Goal: Task Accomplishment & Management: Manage account settings

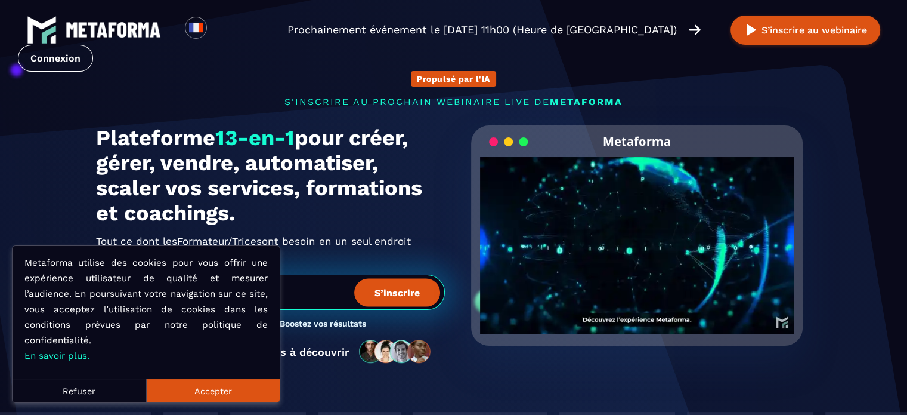
click at [220, 397] on button "Accepter" at bounding box center [213, 390] width 134 height 24
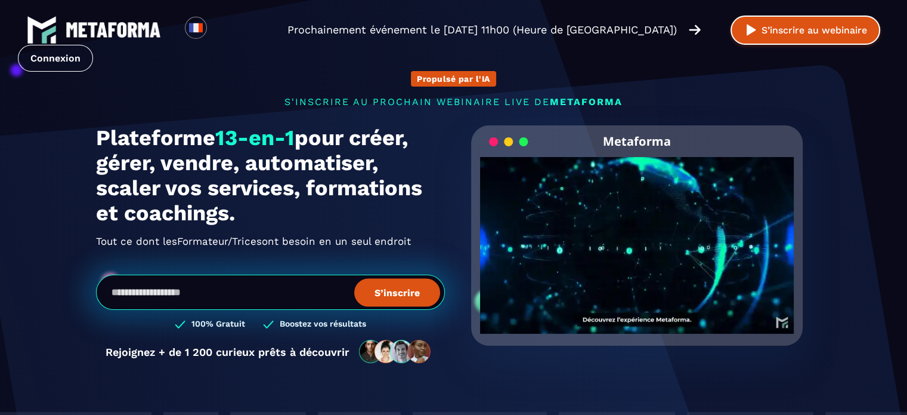
click at [826, 28] on button "S’inscrire au webinaire" at bounding box center [806, 30] width 150 height 29
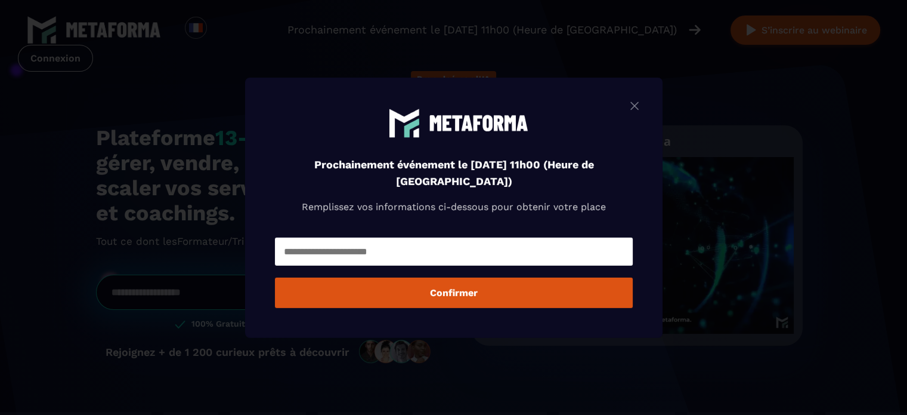
click at [639, 98] on img "Modal window" at bounding box center [635, 105] width 14 height 15
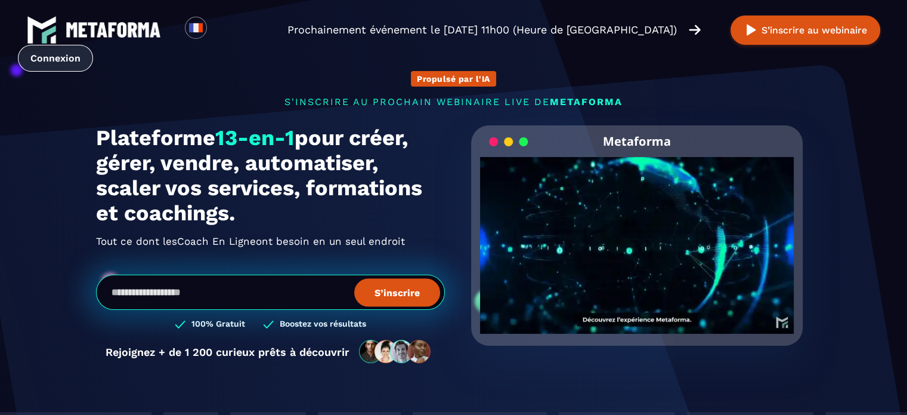
click at [62, 47] on link "Connexion" at bounding box center [55, 58] width 75 height 27
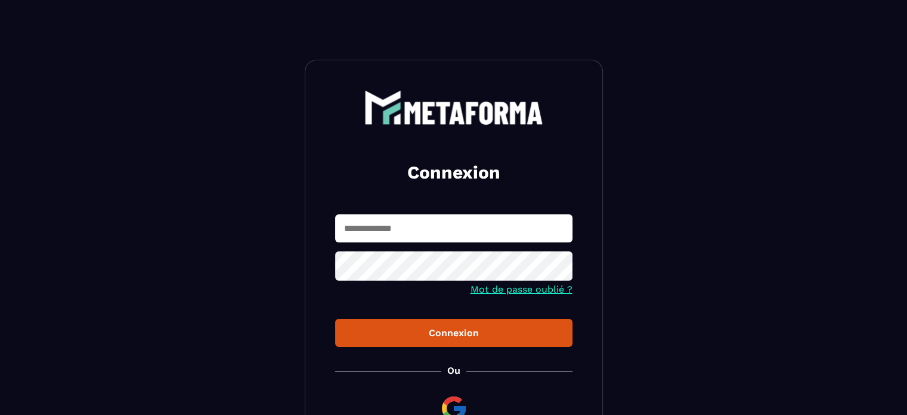
click at [466, 221] on input "text" at bounding box center [453, 228] width 237 height 28
type input "*"
type input "**********"
click at [561, 271] on icon at bounding box center [559, 267] width 13 height 11
click at [459, 326] on button "Connexion" at bounding box center [453, 333] width 237 height 28
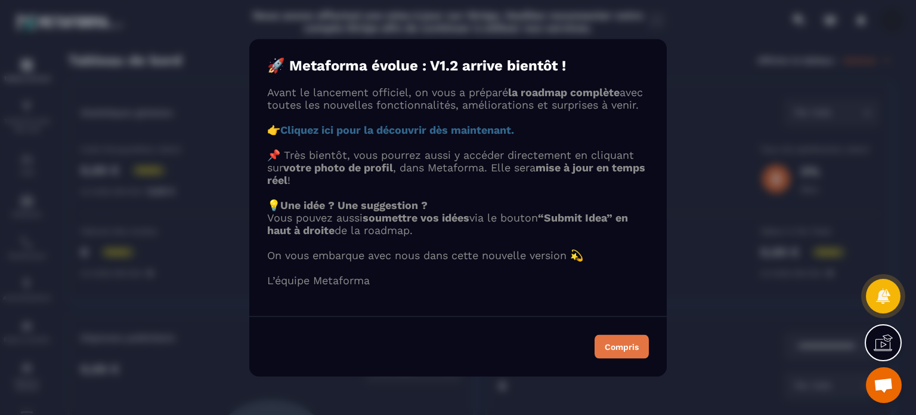
click at [620, 347] on button "Compris" at bounding box center [622, 346] width 54 height 24
